Goal: Information Seeking & Learning: Learn about a topic

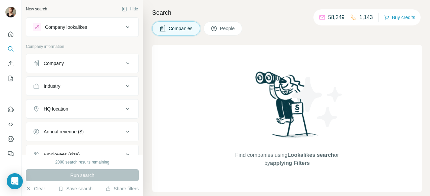
click at [77, 66] on div "Company" at bounding box center [78, 63] width 91 height 7
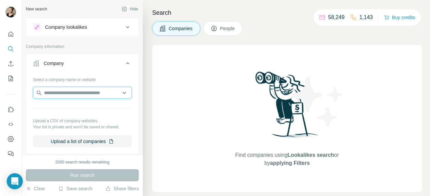
click at [57, 95] on input "text" at bounding box center [82, 93] width 99 height 12
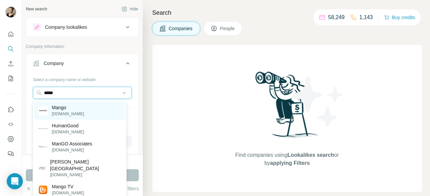
type input "*****"
click at [71, 109] on p "Mango" at bounding box center [68, 107] width 32 height 7
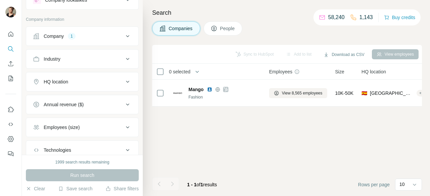
scroll to position [34, 0]
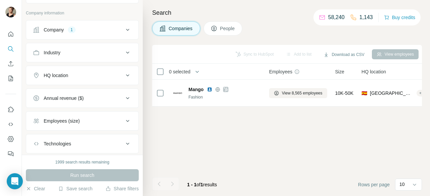
click at [227, 31] on span "People" at bounding box center [227, 28] width 15 height 7
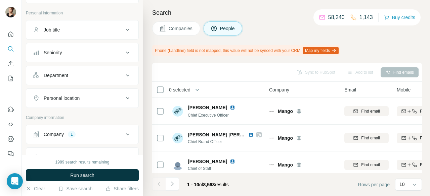
scroll to position [67, 0]
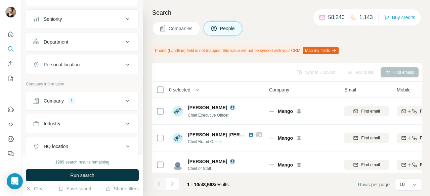
click at [99, 65] on div "Personal location" at bounding box center [78, 64] width 91 height 7
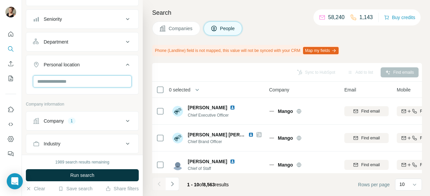
click at [84, 78] on input "text" at bounding box center [82, 82] width 99 height 12
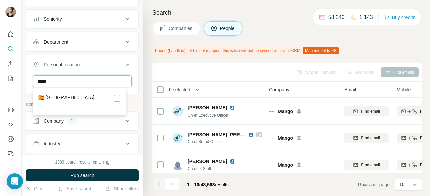
type input "*****"
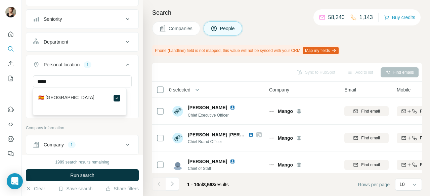
click at [77, 175] on span "Run search" at bounding box center [82, 175] width 24 height 7
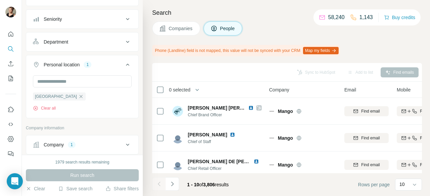
scroll to position [34, 0]
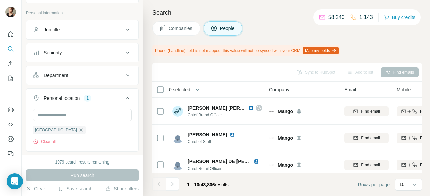
click at [86, 32] on div "Job title" at bounding box center [78, 30] width 91 height 7
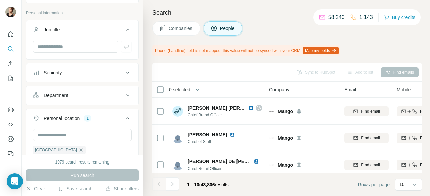
click at [66, 74] on div "Seniority" at bounding box center [78, 72] width 91 height 7
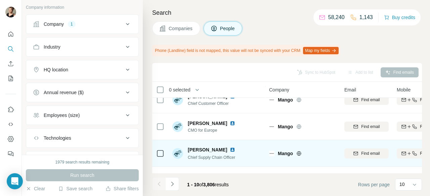
scroll to position [162, 0]
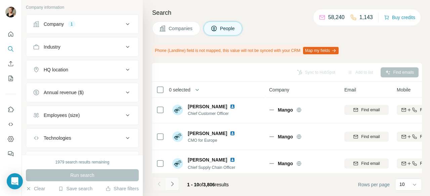
click at [174, 185] on icon "Navigate to next page" at bounding box center [172, 184] width 7 height 7
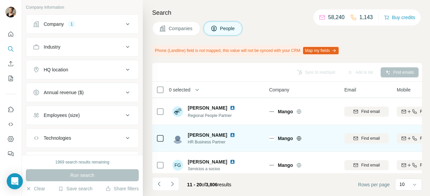
scroll to position [196, 0]
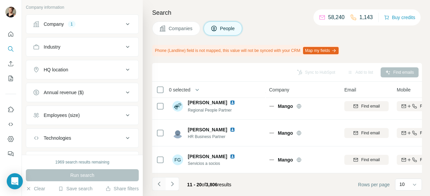
click at [156, 184] on icon "Navigate to previous page" at bounding box center [159, 184] width 7 height 7
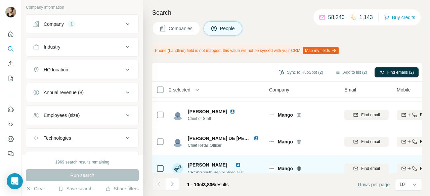
scroll to position [34, 0]
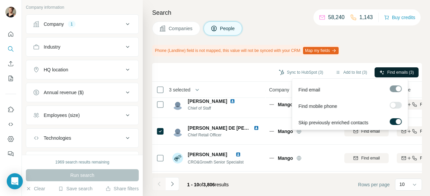
click at [394, 74] on span "Find emails (3)" at bounding box center [400, 72] width 27 height 6
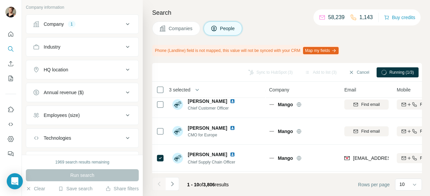
scroll to position [196, 0]
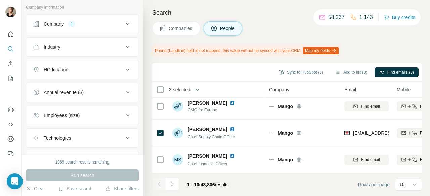
click at [92, 21] on div "Company 1" at bounding box center [78, 24] width 91 height 7
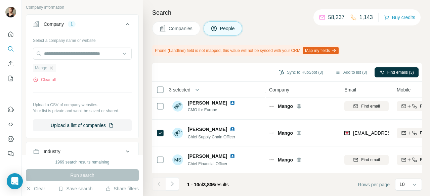
click at [49, 68] on icon "button" at bounding box center [51, 67] width 5 height 5
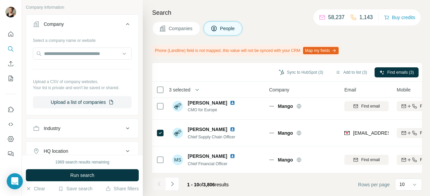
click at [126, 23] on icon at bounding box center [127, 24] width 3 height 2
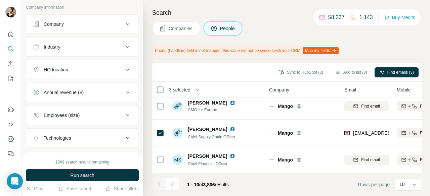
drag, startPoint x: 176, startPoint y: 29, endPoint x: 169, endPoint y: 29, distance: 6.4
click at [174, 29] on span "Companies" at bounding box center [181, 28] width 25 height 7
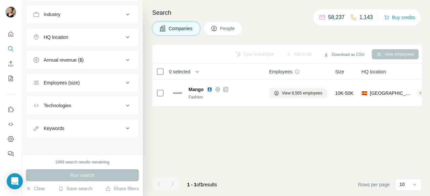
click at [58, 41] on button "HQ location" at bounding box center [82, 37] width 112 height 16
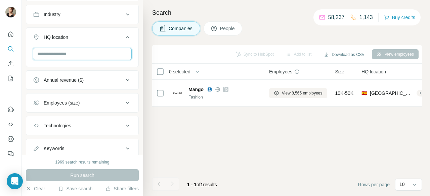
click at [67, 55] on input "text" at bounding box center [82, 54] width 99 height 12
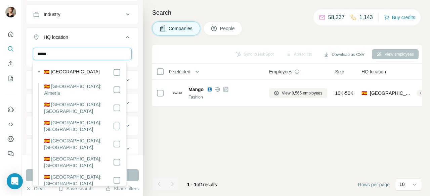
type input "*****"
click at [113, 71] on icon at bounding box center [117, 72] width 8 height 8
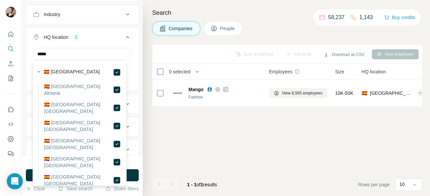
click at [113, 71] on icon at bounding box center [117, 72] width 8 height 8
click at [164, 128] on div "Sync to HubSpot Add to list Download as CSV View employees 0 selected Companies…" at bounding box center [287, 120] width 270 height 151
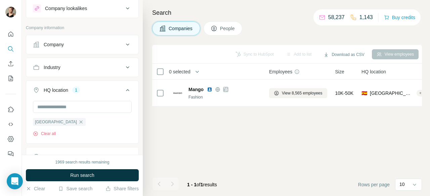
scroll to position [5, 0]
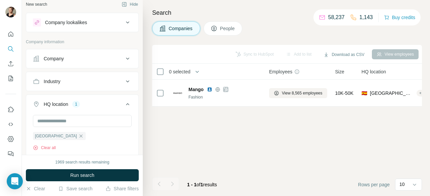
click at [75, 82] on div "Industry" at bounding box center [78, 81] width 91 height 7
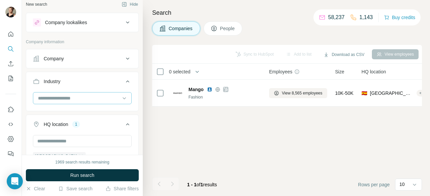
click at [68, 98] on input at bounding box center [78, 98] width 83 height 7
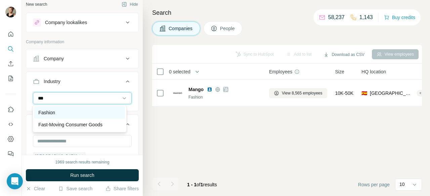
type input "***"
click at [72, 111] on div "Fashion" at bounding box center [79, 112] width 82 height 7
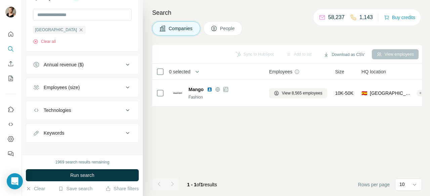
scroll to position [160, 0]
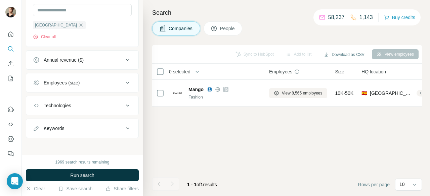
click at [82, 81] on div "Employees (size)" at bounding box center [78, 83] width 91 height 7
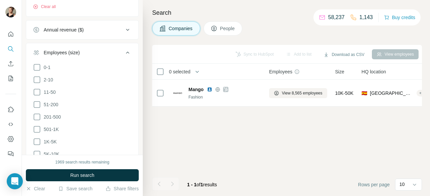
scroll to position [227, 0]
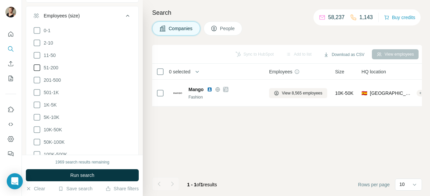
click at [37, 65] on icon at bounding box center [37, 68] width 8 height 8
drag, startPoint x: 112, startPoint y: 173, endPoint x: 119, endPoint y: 148, distance: 25.8
click at [112, 173] on button "Run search" at bounding box center [82, 176] width 113 height 12
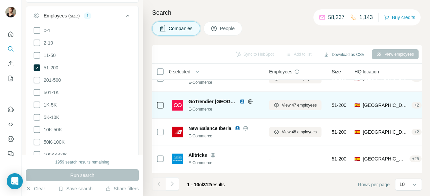
scroll to position [34, 0]
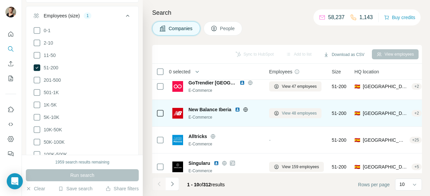
click at [291, 112] on span "View 48 employees" at bounding box center [299, 113] width 35 height 6
